Goal: Task Accomplishment & Management: Manage account settings

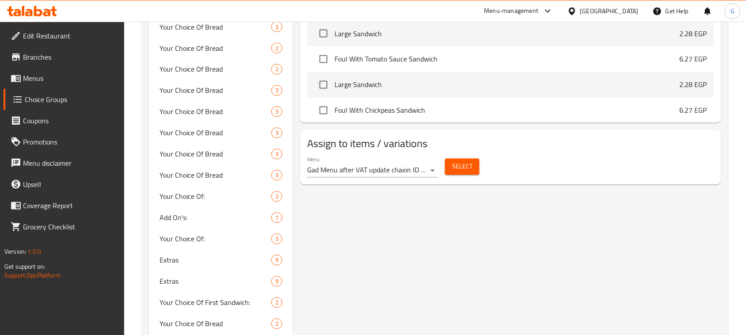
scroll to position [8402, 0]
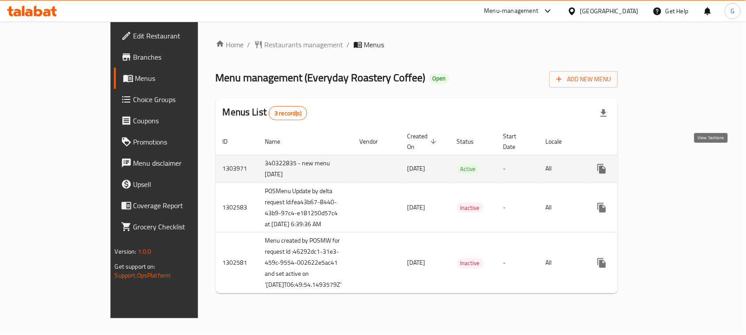
click at [671, 164] on icon "enhanced table" at bounding box center [665, 169] width 11 height 11
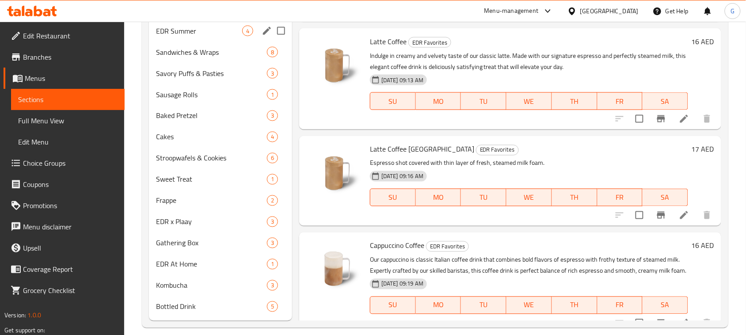
scroll to position [396, 0]
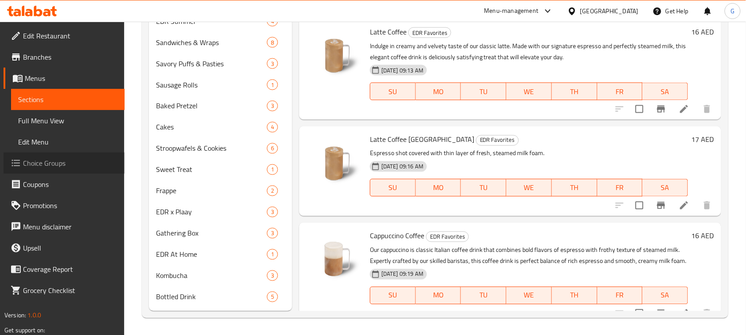
click at [69, 166] on span "Choice Groups" at bounding box center [70, 163] width 95 height 11
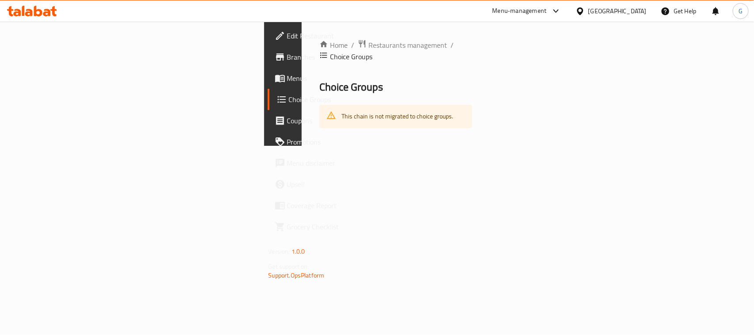
click at [268, 71] on link "Menus" at bounding box center [329, 78] width 122 height 21
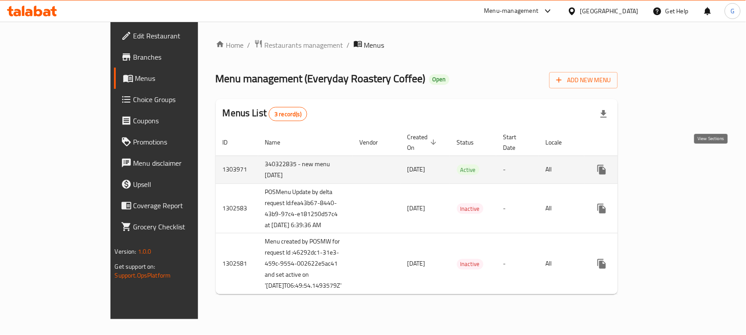
click at [671, 164] on icon "enhanced table" at bounding box center [665, 169] width 11 height 11
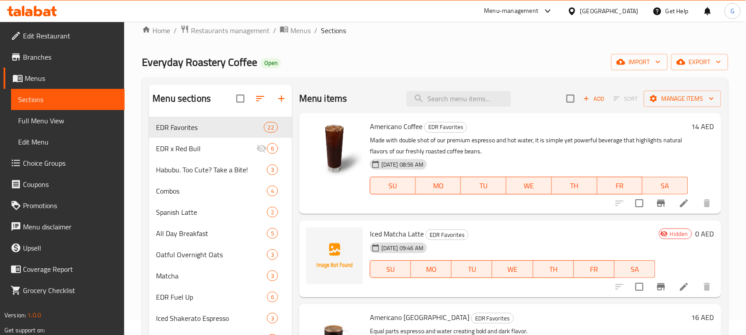
scroll to position [55, 0]
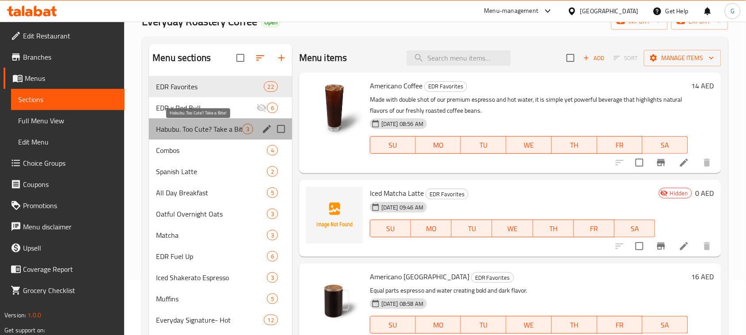
click at [209, 133] on span "Habubu. Too Cute? Take a Bite!" at bounding box center [199, 129] width 86 height 11
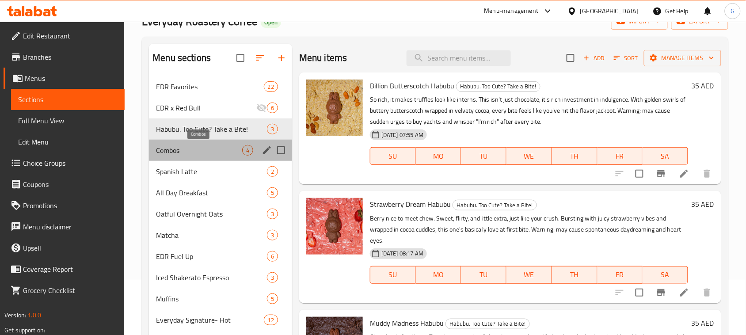
click at [182, 149] on span "Combos" at bounding box center [199, 150] width 86 height 11
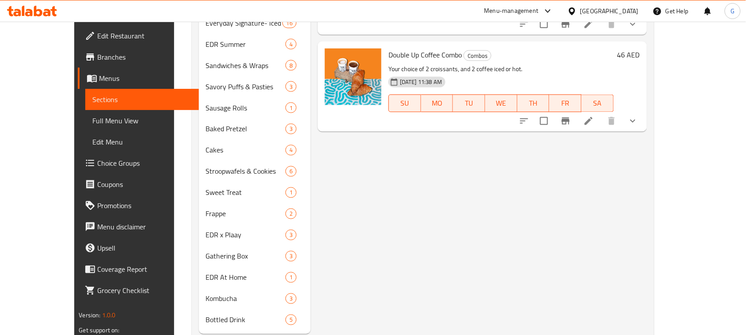
scroll to position [276, 0]
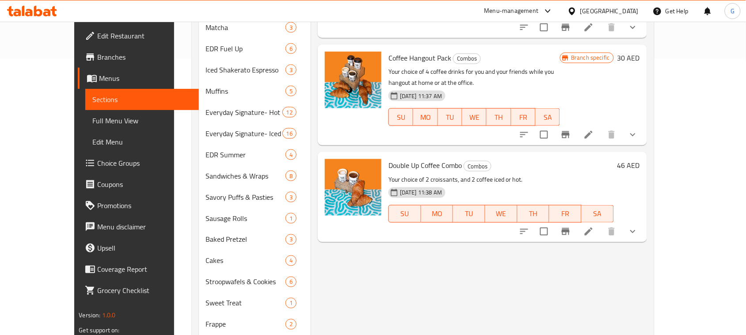
click at [643, 124] on button "show more" at bounding box center [632, 134] width 21 height 21
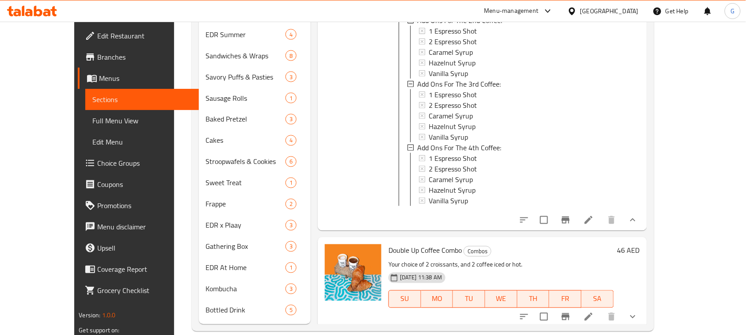
scroll to position [1116, 0]
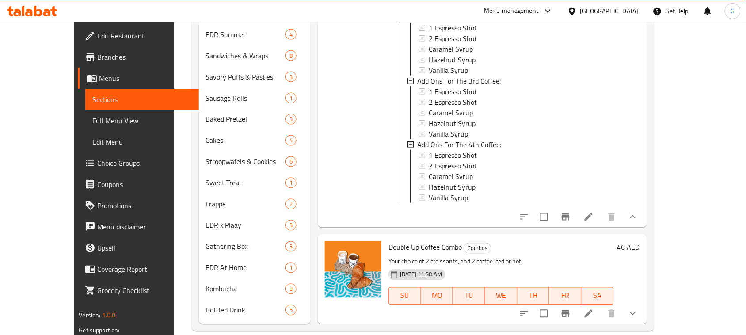
drag, startPoint x: 693, startPoint y: 301, endPoint x: 693, endPoint y: 286, distance: 14.6
click at [643, 303] on button "show more" at bounding box center [632, 313] width 21 height 21
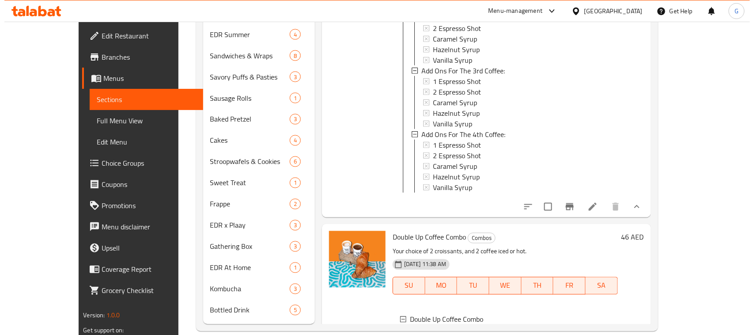
scroll to position [1795, 0]
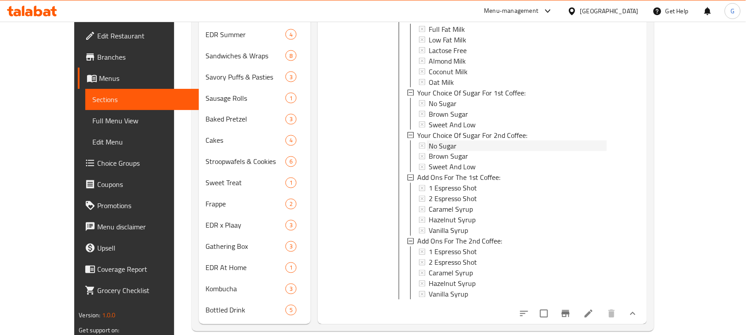
click at [444, 141] on div "No Sugar" at bounding box center [518, 146] width 178 height 11
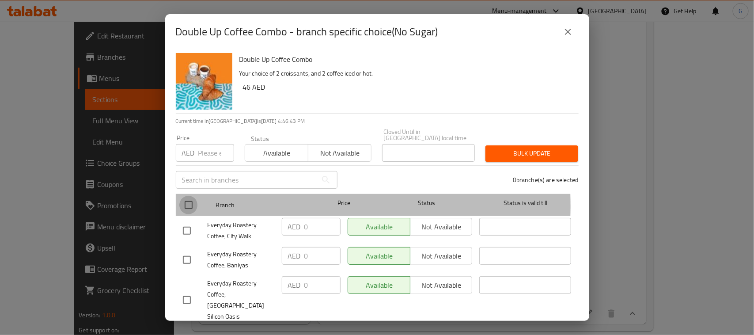
click at [186, 206] on input "checkbox" at bounding box center [188, 205] width 19 height 19
checkbox input "true"
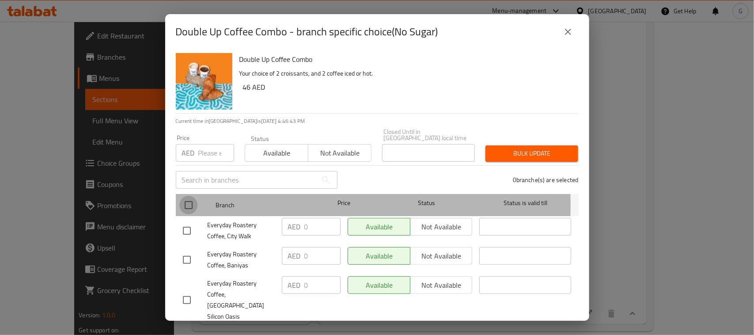
checkbox input "true"
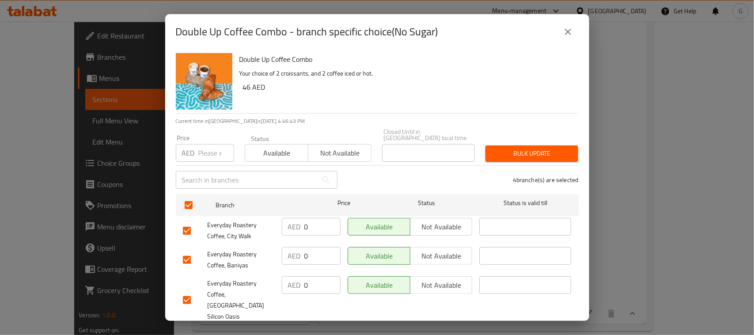
drag, startPoint x: 196, startPoint y: 162, endPoint x: 199, endPoint y: 158, distance: 5.7
click at [199, 158] on div "Price AED Price" at bounding box center [205, 148] width 69 height 38
click at [200, 157] on input "number" at bounding box center [216, 153] width 36 height 18
type input "0"
click at [480, 160] on div "Bulk update" at bounding box center [531, 153] width 103 height 27
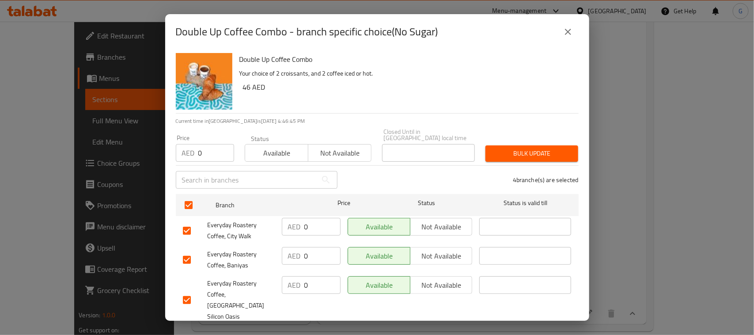
click at [494, 156] on span "Bulk update" at bounding box center [532, 153] width 79 height 11
click at [567, 31] on icon "close" at bounding box center [568, 32] width 6 height 6
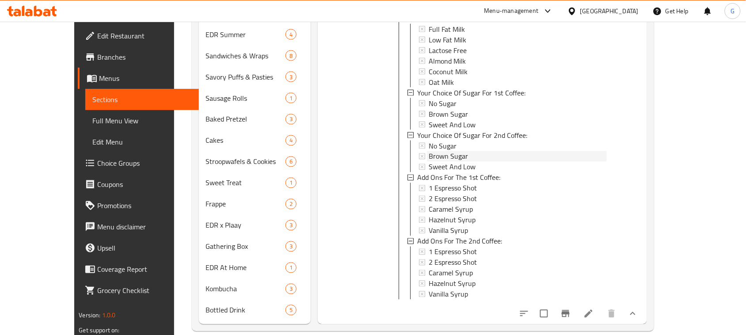
click at [469, 151] on div "Brown Sugar" at bounding box center [518, 156] width 178 height 11
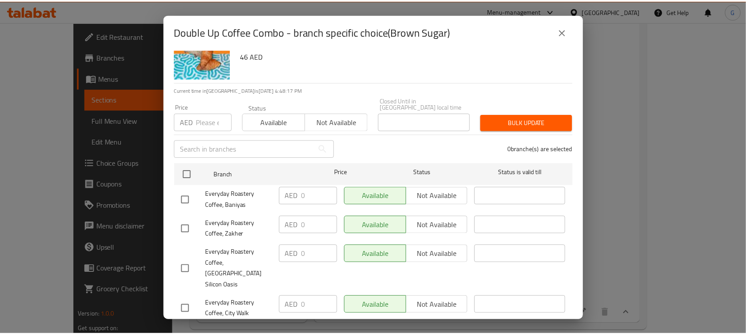
scroll to position [46, 0]
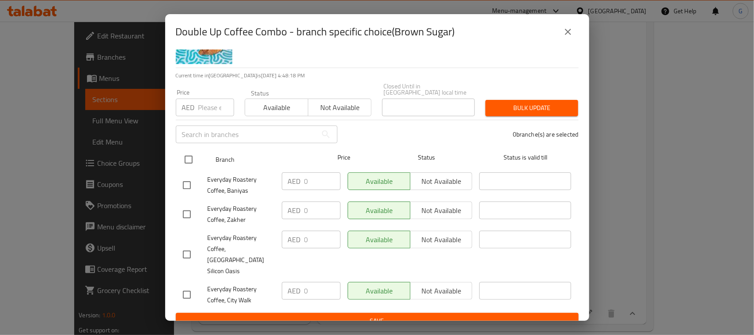
click at [186, 158] on input "checkbox" at bounding box center [188, 159] width 19 height 19
checkbox input "true"
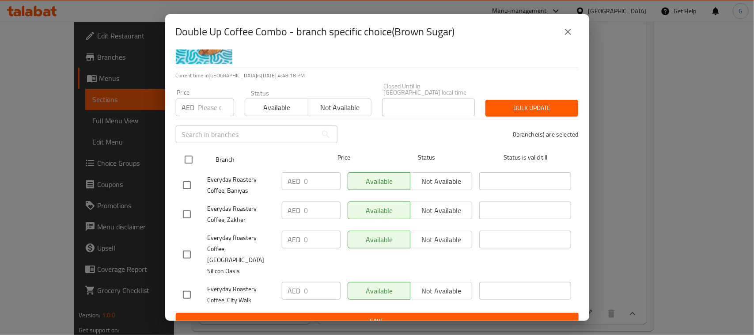
checkbox input "true"
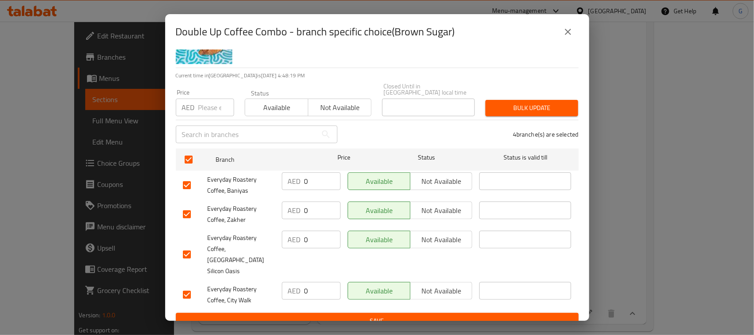
click at [200, 120] on div "​" at bounding box center [257, 134] width 172 height 28
click at [205, 111] on input "number" at bounding box center [216, 108] width 36 height 18
type input "0"
click at [525, 109] on span "Bulk update" at bounding box center [532, 108] width 79 height 11
click at [565, 32] on icon "close" at bounding box center [568, 32] width 11 height 11
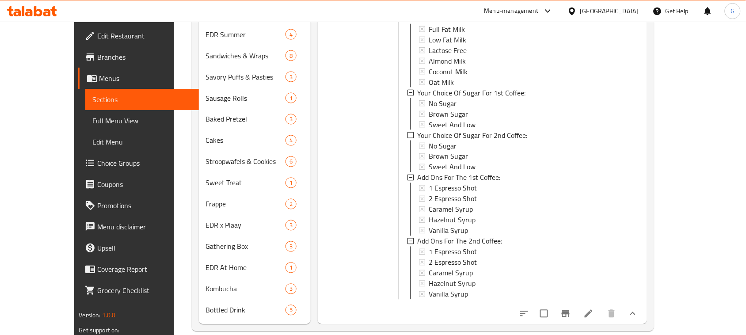
click at [97, 162] on span "Choice Groups" at bounding box center [144, 163] width 95 height 11
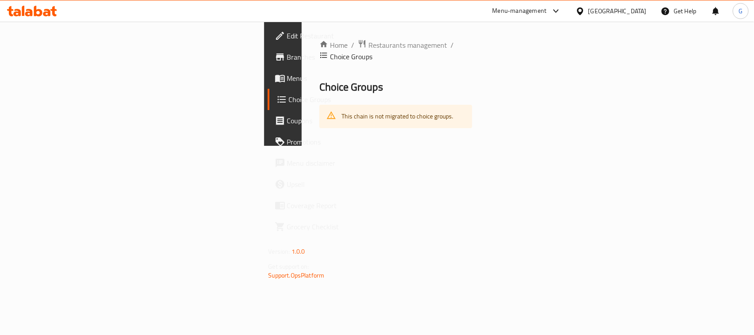
click at [473, 52] on div "Home / Restaurants management / Choice Groups Choice Groups This chain is not m…" at bounding box center [396, 83] width 153 height 89
click at [275, 54] on icon at bounding box center [280, 57] width 11 height 11
